Goal: Information Seeking & Learning: Learn about a topic

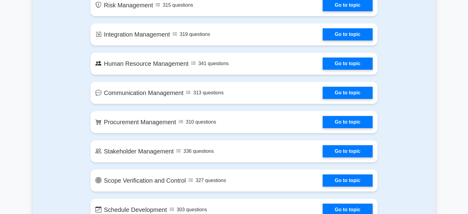
scroll to position [503, 0]
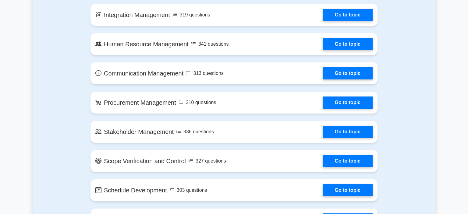
drag, startPoint x: 466, startPoint y: 44, endPoint x: 461, endPoint y: 76, distance: 32.3
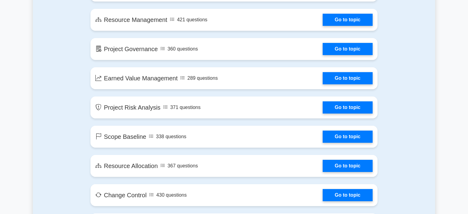
scroll to position [825, 0]
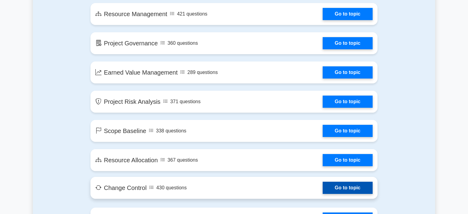
click at [343, 190] on link "Go to topic" at bounding box center [347, 188] width 50 height 12
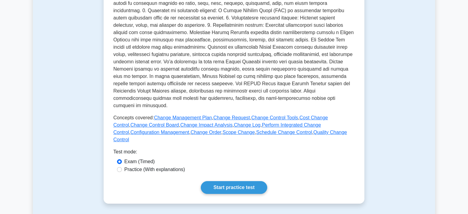
scroll to position [201, 0]
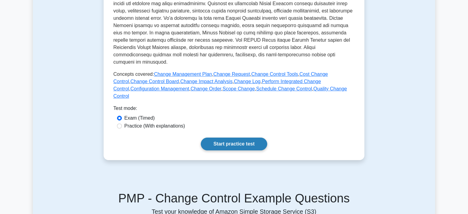
click at [227, 138] on link "Start practice test" at bounding box center [234, 144] width 66 height 13
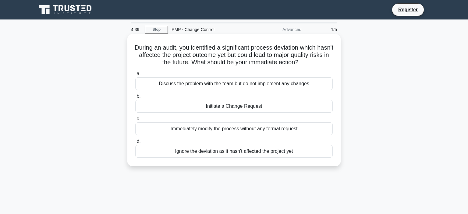
click at [234, 88] on div "Discuss the problem with the team but do not implement any changes" at bounding box center [233, 83] width 197 height 13
click at [135, 76] on input "a. Discuss the problem with the team but do not implement any changes" at bounding box center [135, 74] width 0 height 4
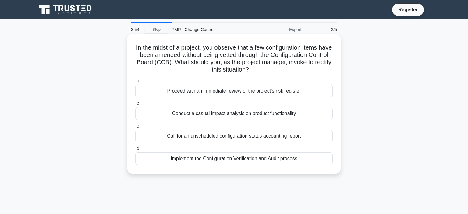
click at [258, 161] on div "Implement the Configuration Verification and Audit process" at bounding box center [233, 158] width 197 height 13
click at [135, 151] on input "d. Implement the Configuration Verification and Audit process" at bounding box center [135, 149] width 0 height 4
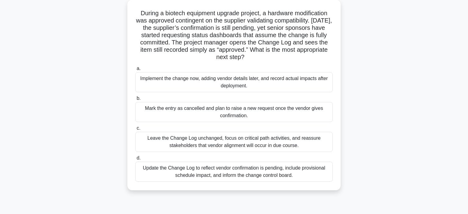
scroll to position [37, 0]
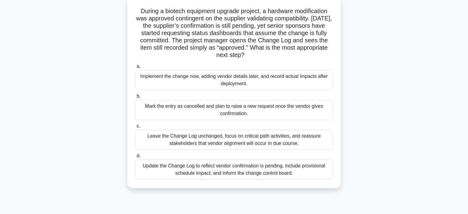
click at [230, 172] on div "Update the Change Log to reflect vendor confirmation is pending, include provis…" at bounding box center [233, 169] width 197 height 20
click at [135, 158] on input "d. Update the Change Log to reflect vendor confirmation is pending, include pro…" at bounding box center [135, 156] width 0 height 4
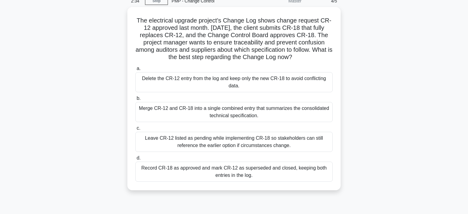
scroll to position [29, 0]
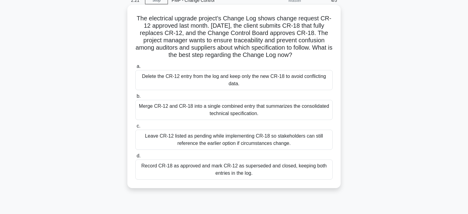
click at [265, 170] on div "Record CR-18 as approved and mark CR-12 as superseded and closed, keeping both …" at bounding box center [233, 169] width 197 height 20
click at [135, 158] on input "d. Record CR-18 as approved and mark CR-12 as superseded and closed, keeping bo…" at bounding box center [135, 156] width 0 height 4
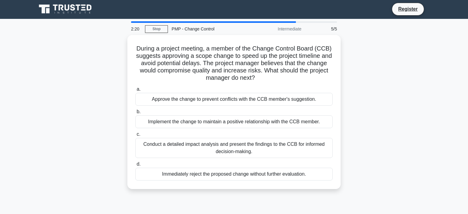
scroll to position [0, 0]
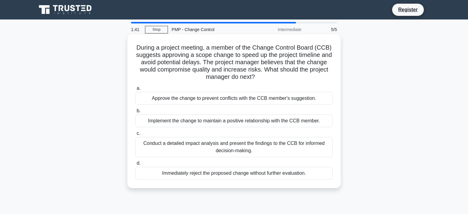
click at [240, 148] on div "Conduct a detailed impact analysis and present the findings to the CCB for info…" at bounding box center [233, 147] width 197 height 20
click at [135, 135] on input "c. Conduct a detailed impact analysis and present the findings to the CCB for i…" at bounding box center [135, 133] width 0 height 4
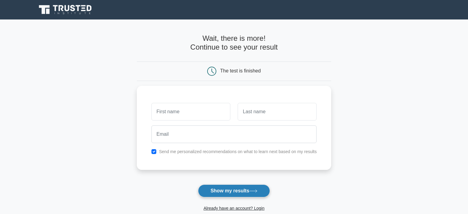
click at [233, 191] on button "Show my results" at bounding box center [234, 190] width 72 height 13
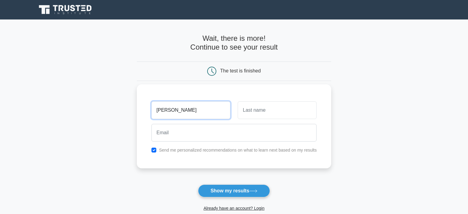
type input "Habon"
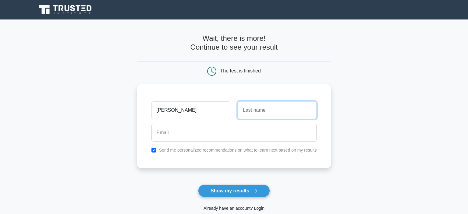
click at [259, 117] on input "text" at bounding box center [276, 110] width 79 height 18
type input "Hussein"
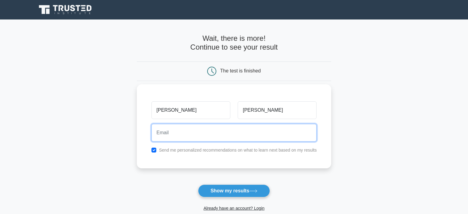
click at [173, 134] on input "email" at bounding box center [233, 133] width 165 height 18
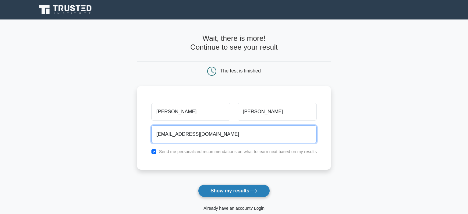
type input "Habonh@gmail.com"
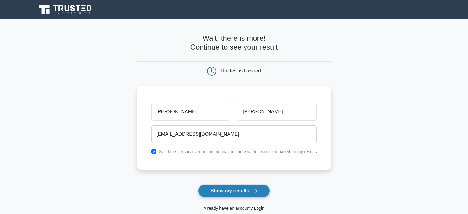
click at [239, 192] on button "Show my results" at bounding box center [234, 190] width 72 height 13
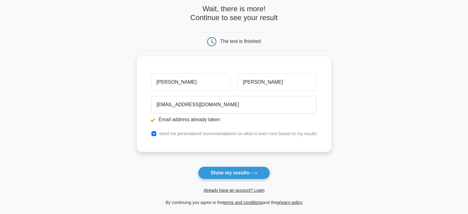
scroll to position [55, 0]
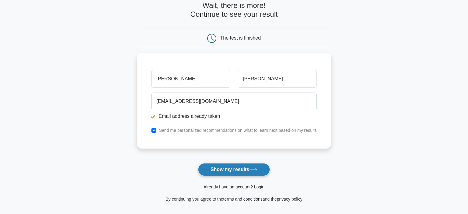
click at [240, 173] on button "Show my results" at bounding box center [234, 169] width 72 height 13
